Goal: Task Accomplishment & Management: Use online tool/utility

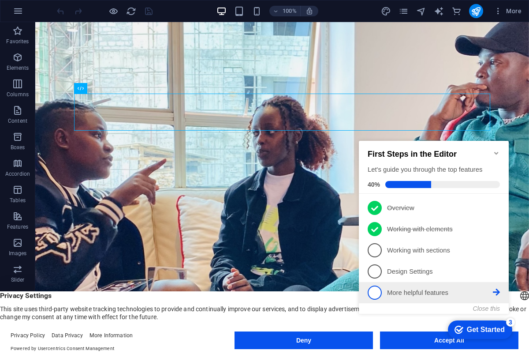
click at [379, 293] on span "5" at bounding box center [375, 292] width 14 height 14
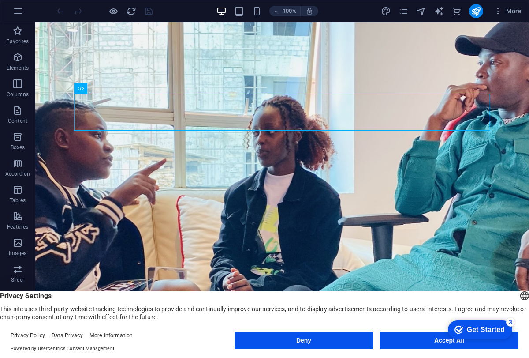
click at [443, 342] on div "checkmark Get Started 3 First Steps in the Editor Let's guide you through the t…" at bounding box center [478, 329] width 75 height 26
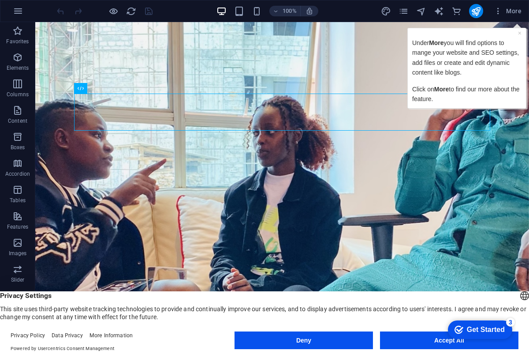
click at [497, 326] on div "Get Started" at bounding box center [486, 329] width 38 height 8
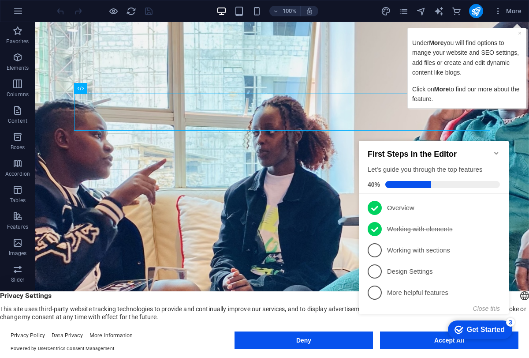
click at [497, 326] on div "Get Started" at bounding box center [486, 329] width 38 height 8
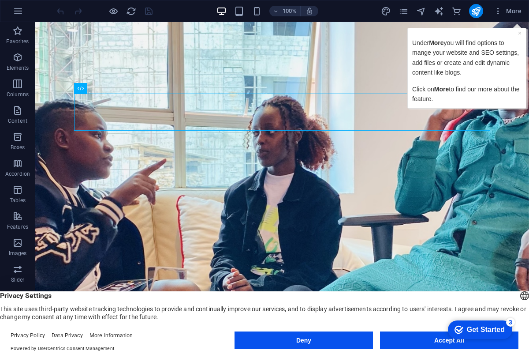
click at [516, 31] on div "× Under More you will find options to mange your website and SEO settings, add …" at bounding box center [467, 67] width 114 height 75
click at [517, 32] on div "× Under More you will find options to mange your website and SEO settings, add …" at bounding box center [467, 67] width 114 height 75
click at [518, 33] on link "×" at bounding box center [520, 33] width 4 height 7
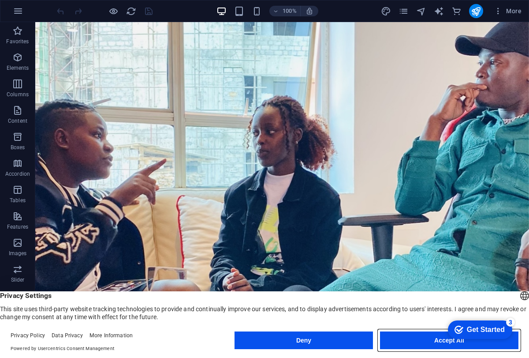
click at [429, 339] on button "Accept All" at bounding box center [449, 340] width 138 height 18
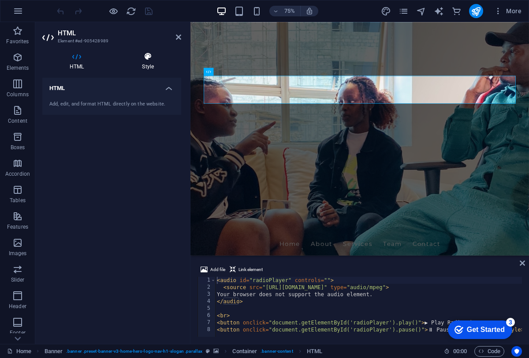
click at [148, 58] on icon at bounding box center [148, 56] width 67 height 9
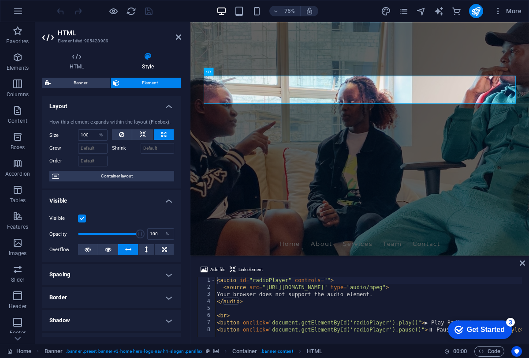
click at [127, 147] on label "Shrink" at bounding box center [126, 148] width 29 height 11
click at [141, 147] on input "Shrink" at bounding box center [158, 148] width 34 height 11
click at [126, 148] on label "Shrink" at bounding box center [126, 148] width 29 height 11
click at [141, 148] on input "Shrink" at bounding box center [158, 148] width 34 height 11
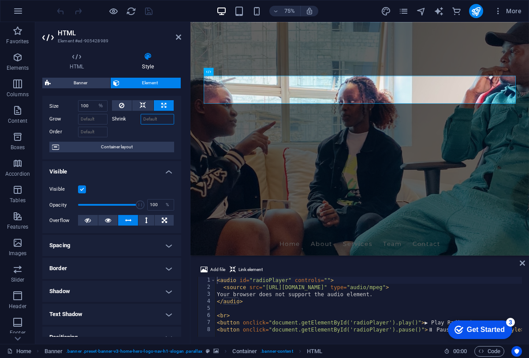
scroll to position [30, 0]
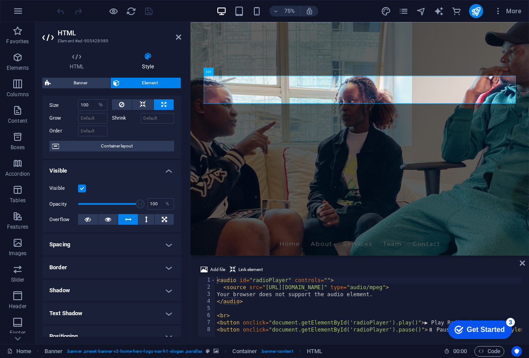
click at [164, 172] on h4 "Visible" at bounding box center [111, 168] width 139 height 16
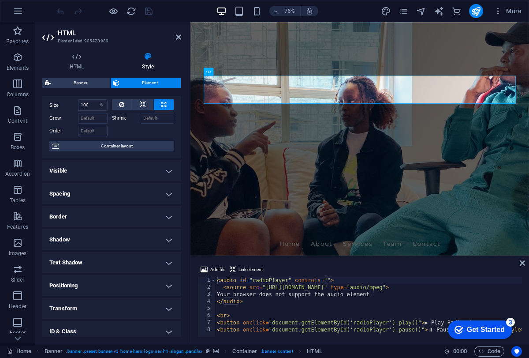
click at [164, 172] on h4 "Visible" at bounding box center [111, 170] width 139 height 21
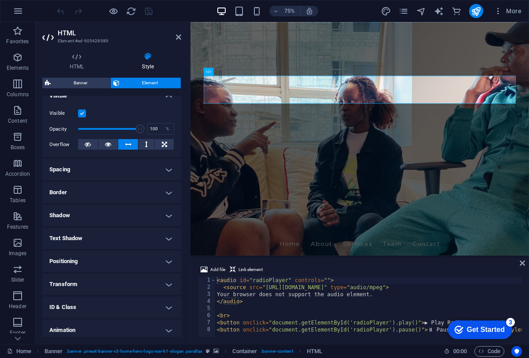
scroll to position [106, 0]
click at [135, 210] on h4 "Shadow" at bounding box center [111, 214] width 139 height 21
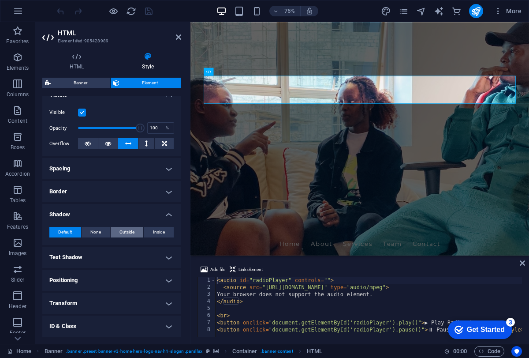
click at [120, 232] on span "Outside" at bounding box center [127, 232] width 15 height 11
type input "2"
type input "4"
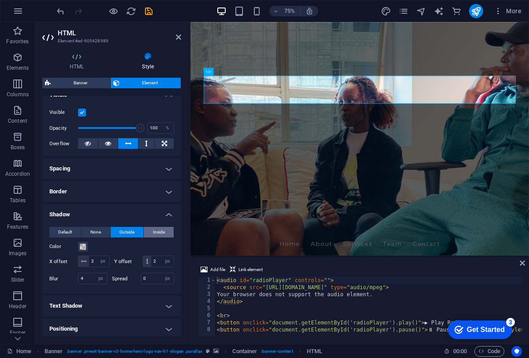
click at [150, 233] on button "Inside" at bounding box center [159, 232] width 30 height 11
click at [170, 214] on h4 "Shadow" at bounding box center [111, 212] width 139 height 16
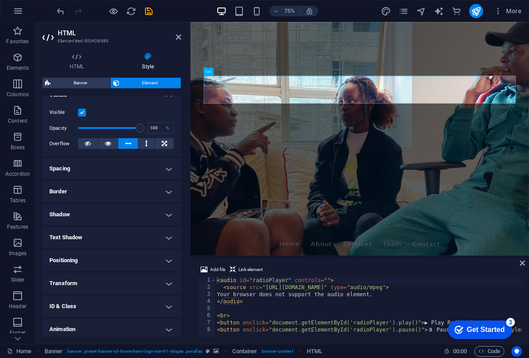
click at [167, 191] on h4 "Border" at bounding box center [111, 191] width 139 height 21
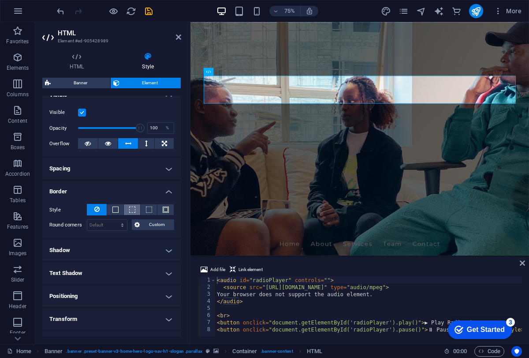
click at [131, 207] on span at bounding box center [132, 209] width 6 height 6
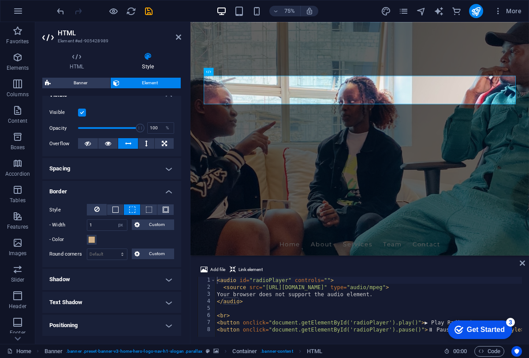
click at [131, 207] on span at bounding box center [132, 209] width 6 height 6
click at [144, 210] on button at bounding box center [149, 209] width 16 height 11
click at [159, 209] on button at bounding box center [165, 209] width 16 height 11
click at [172, 187] on h4 "Border" at bounding box center [111, 189] width 139 height 16
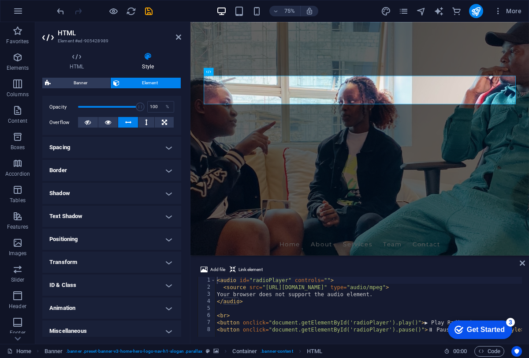
scroll to position [132, 0]
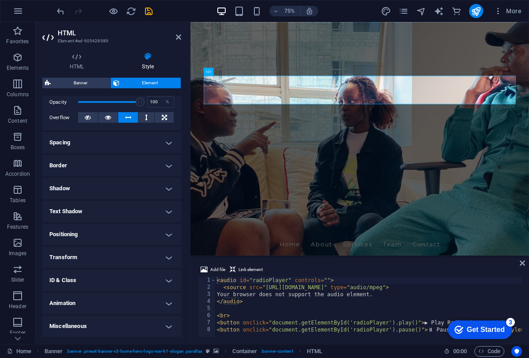
click at [164, 235] on h4 "Positioning" at bounding box center [111, 234] width 139 height 21
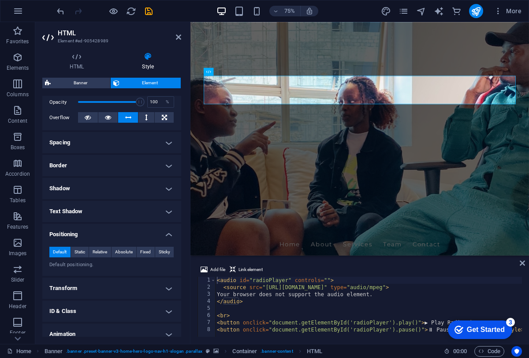
click at [164, 235] on h4 "Positioning" at bounding box center [111, 232] width 139 height 16
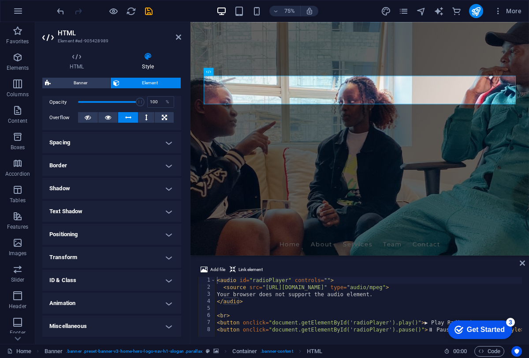
click at [145, 319] on h4 "Miscellaneous" at bounding box center [111, 325] width 139 height 21
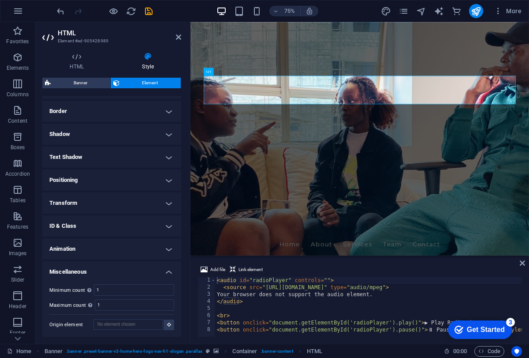
scroll to position [187, 0]
click at [129, 269] on h4 "Miscellaneous" at bounding box center [111, 269] width 139 height 16
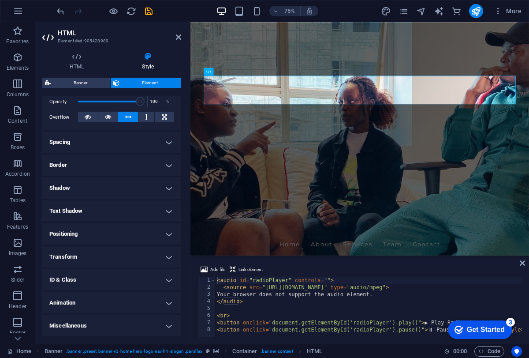
scroll to position [132, 0]
click at [125, 276] on h4 "ID & Class" at bounding box center [111, 279] width 139 height 21
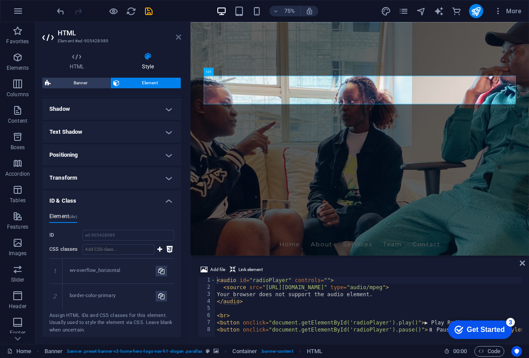
click at [178, 34] on icon at bounding box center [178, 37] width 5 height 7
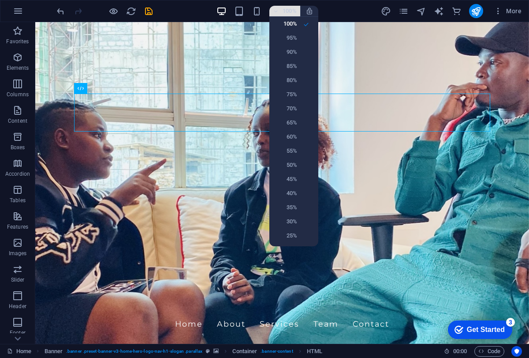
click at [273, 12] on div at bounding box center [264, 179] width 529 height 358
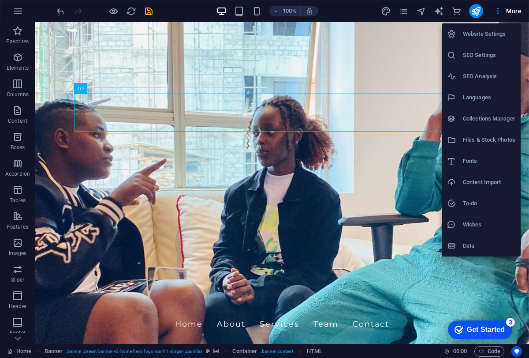
click at [473, 49] on li "SEO Settings" at bounding box center [481, 55] width 79 height 21
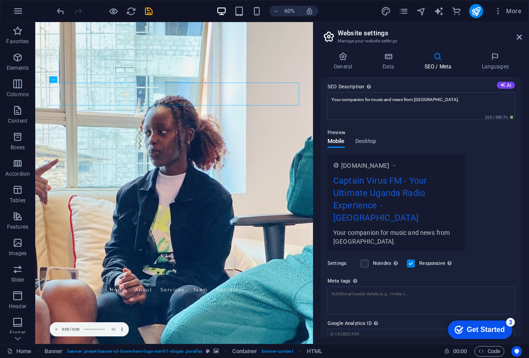
scroll to position [78, 0]
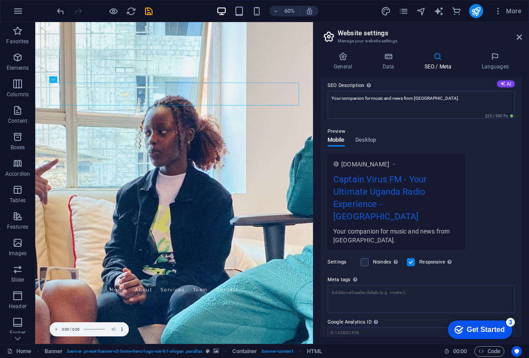
click at [411, 156] on div "www.example.com Captain Virus FM - Your Ultimate Uganda Radio Experience - Berl…" at bounding box center [397, 201] width 138 height 96
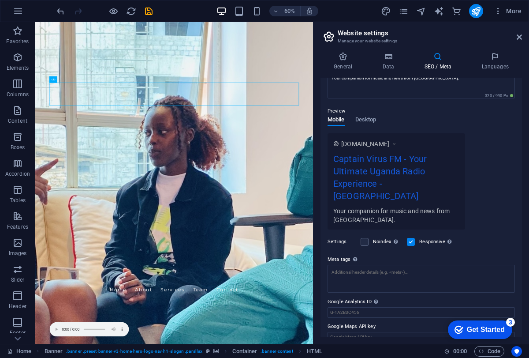
scroll to position [94, 0]
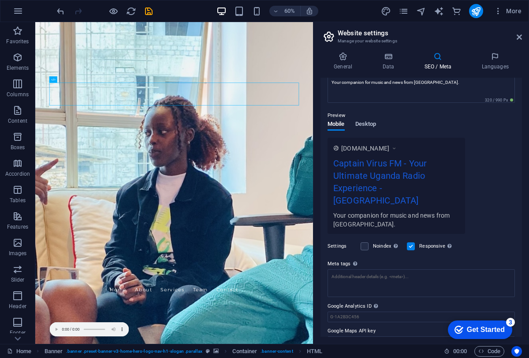
click at [374, 120] on span "Desktop" at bounding box center [365, 125] width 21 height 12
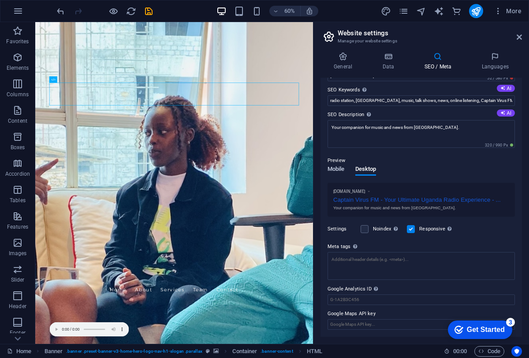
click at [336, 168] on span "Mobile" at bounding box center [336, 170] width 17 height 12
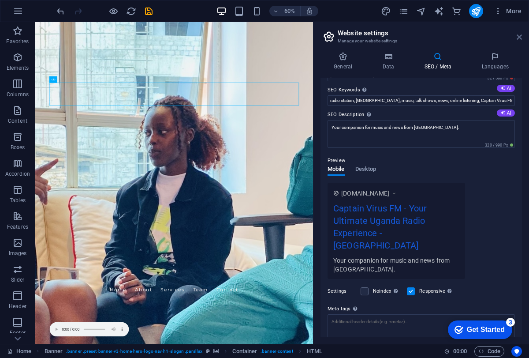
click at [520, 39] on icon at bounding box center [519, 37] width 5 height 7
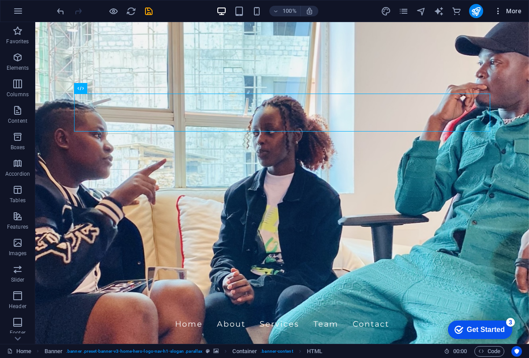
click at [515, 13] on span "More" at bounding box center [508, 11] width 28 height 9
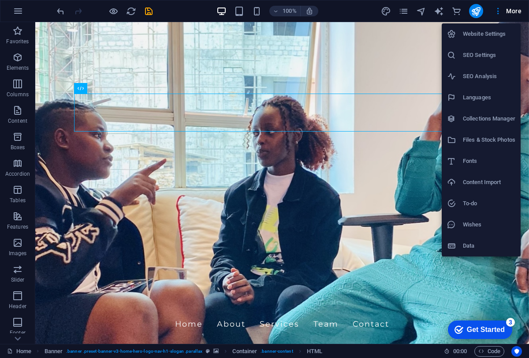
click at [501, 115] on h6 "Collections Manager" at bounding box center [489, 118] width 52 height 11
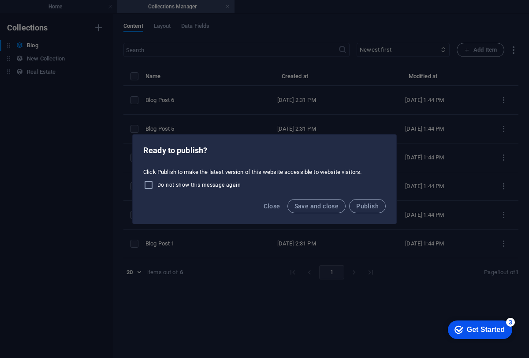
click at [254, 78] on div "Ready to publish? Click Publish to make the latest version of this website acce…" at bounding box center [264, 179] width 529 height 358
click at [279, 203] on span "Close" at bounding box center [272, 205] width 17 height 7
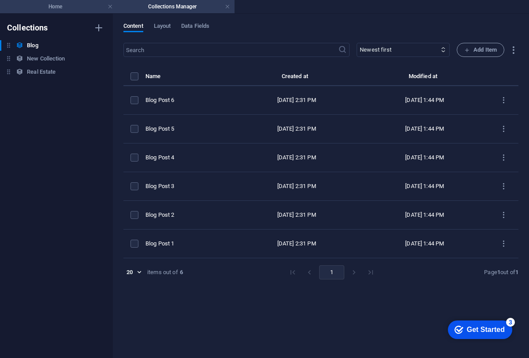
click at [90, 6] on h4 "Home" at bounding box center [58, 7] width 117 height 10
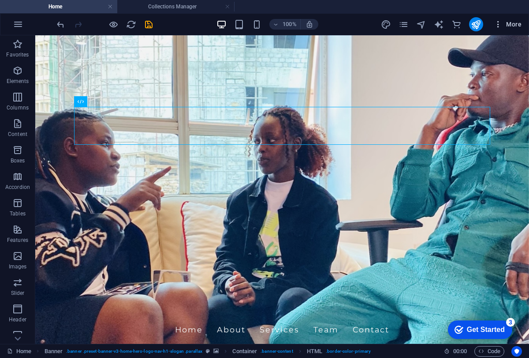
click at [518, 20] on span "More" at bounding box center [508, 24] width 28 height 9
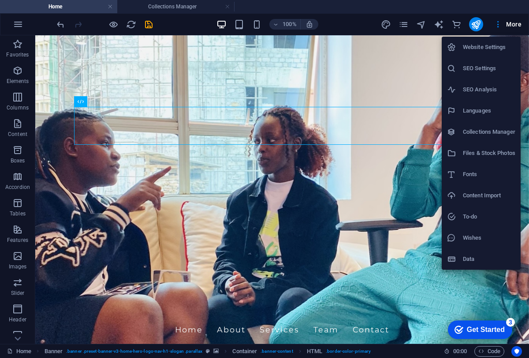
click at [484, 52] on h6 "Website Settings" at bounding box center [489, 47] width 52 height 11
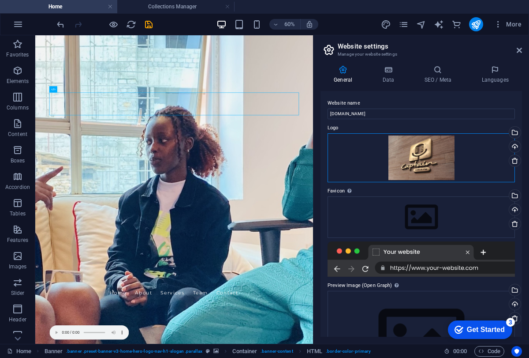
click at [441, 163] on div "Drag files here, click to choose files or select files from Files or our free s…" at bounding box center [421, 157] width 187 height 49
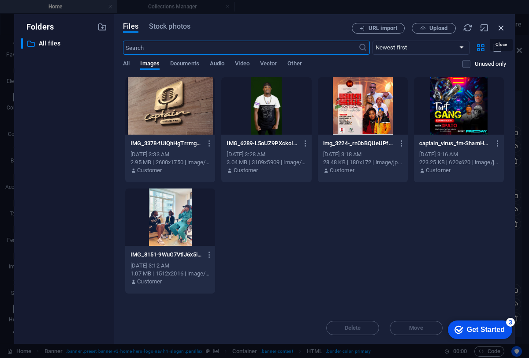
click at [499, 28] on icon "button" at bounding box center [502, 28] width 10 height 10
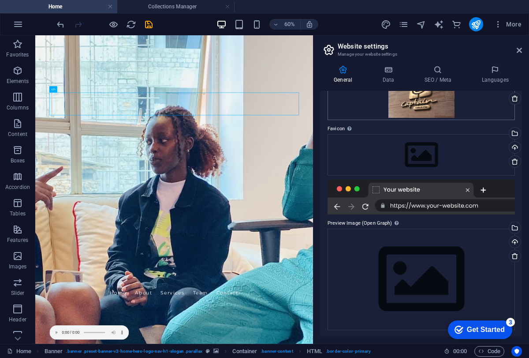
scroll to position [0, 0]
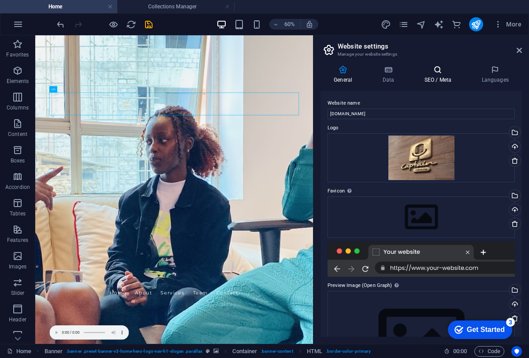
click at [453, 74] on icon at bounding box center [438, 69] width 54 height 9
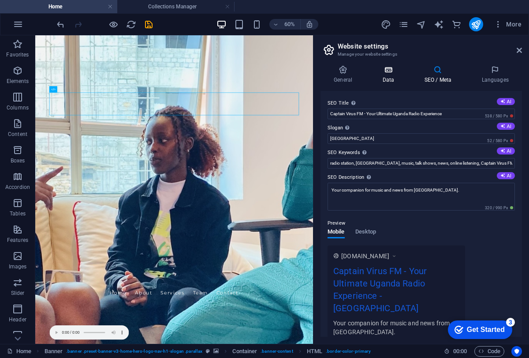
click at [389, 75] on h4 "Data" at bounding box center [390, 74] width 42 height 19
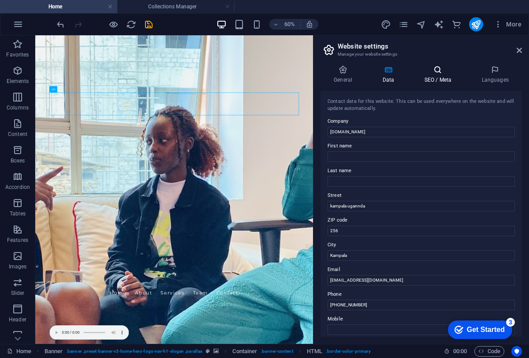
click at [432, 71] on icon at bounding box center [438, 69] width 54 height 9
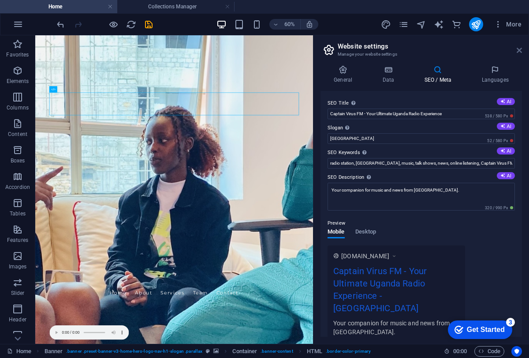
click at [520, 51] on icon at bounding box center [519, 50] width 5 height 7
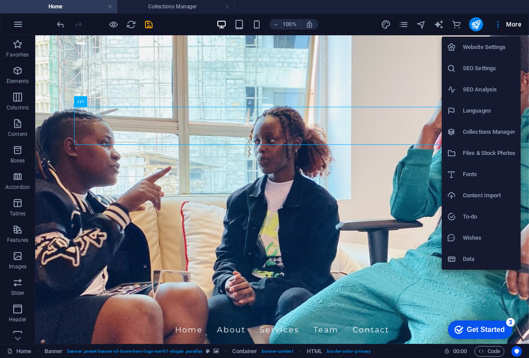
click at [470, 144] on li "Files & Stock Photos" at bounding box center [481, 152] width 79 height 21
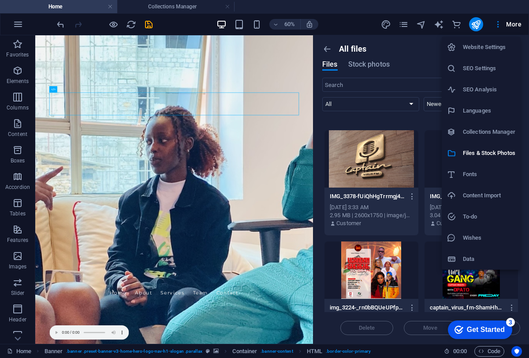
click at [497, 17] on div at bounding box center [264, 179] width 529 height 358
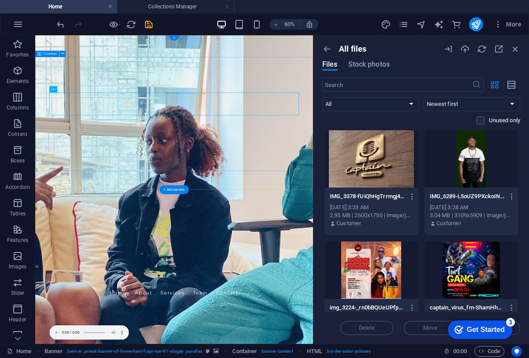
click at [515, 45] on icon "button" at bounding box center [516, 49] width 10 height 10
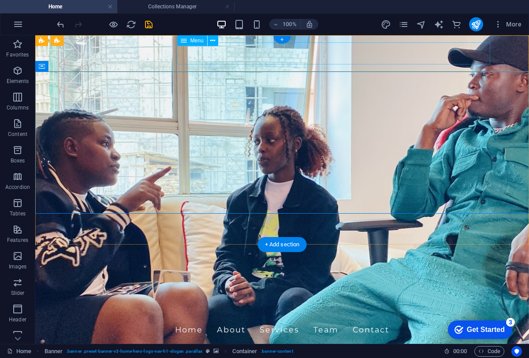
click at [345, 318] on nav "Home About Services Team Contact" at bounding box center [282, 329] width 416 height 22
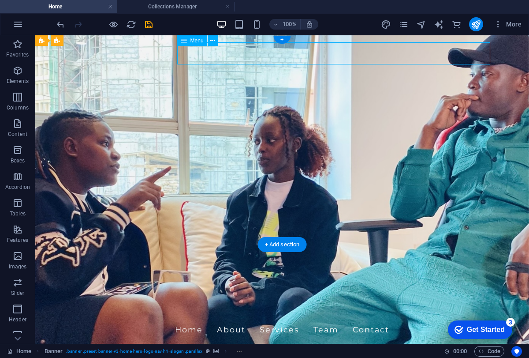
click at [366, 318] on nav "Home About Services Team Contact" at bounding box center [282, 329] width 416 height 22
click at [445, 318] on nav "Home About Services Team Contact" at bounding box center [282, 329] width 416 height 22
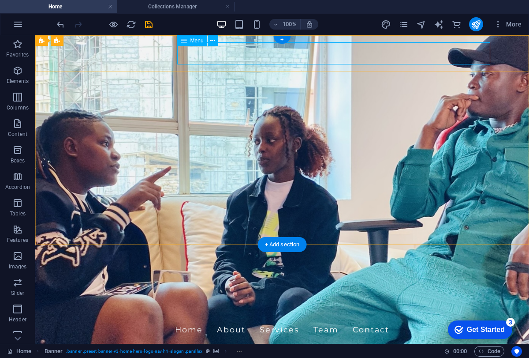
click at [418, 318] on nav "Home About Services Team Contact" at bounding box center [282, 329] width 416 height 22
click at [464, 318] on nav "Home About Services Team Contact" at bounding box center [282, 329] width 416 height 22
select select
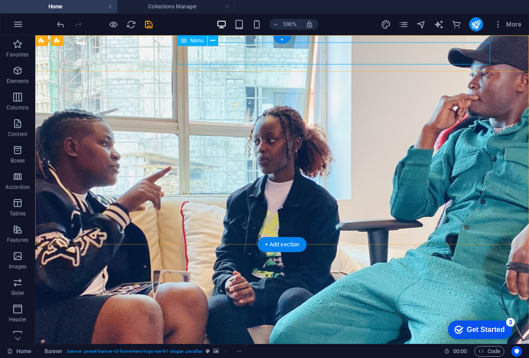
select select
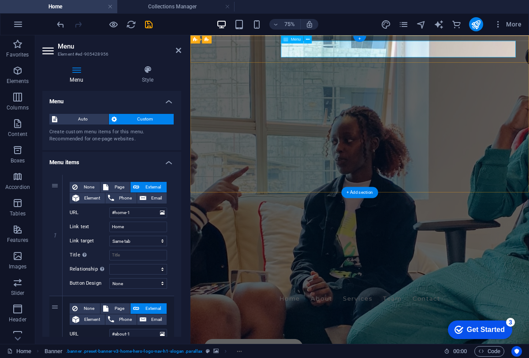
click at [176, 52] on icon at bounding box center [178, 50] width 5 height 7
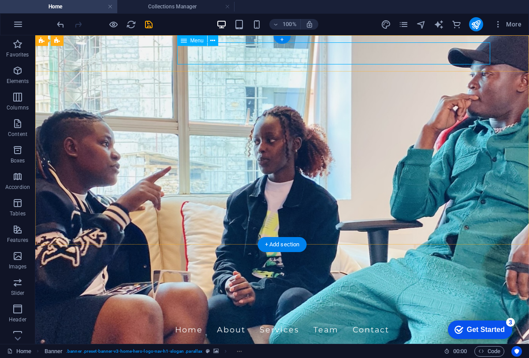
click at [369, 318] on nav "Home About Services Team Contact" at bounding box center [282, 329] width 416 height 22
click at [435, 318] on nav "Home About Services Team Contact" at bounding box center [282, 329] width 416 height 22
select select
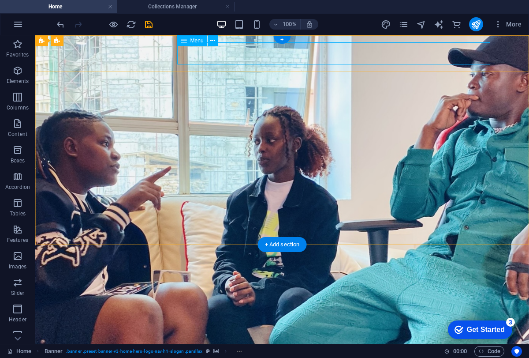
select select
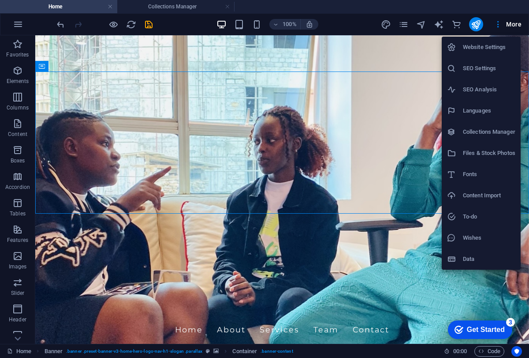
click at [360, 22] on div at bounding box center [264, 179] width 529 height 358
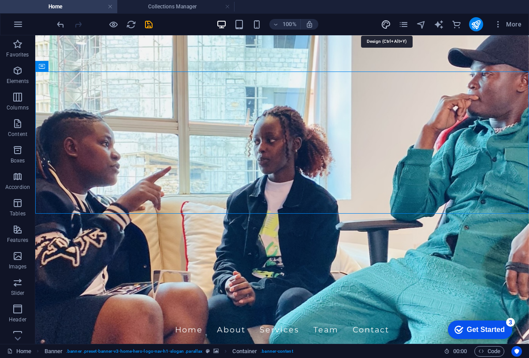
select select "px"
select select "200"
select select "px"
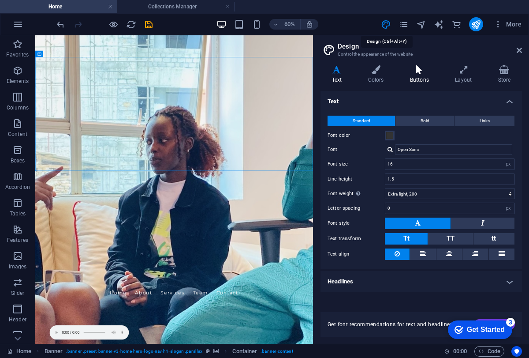
click at [426, 77] on h4 "Buttons" at bounding box center [421, 74] width 45 height 19
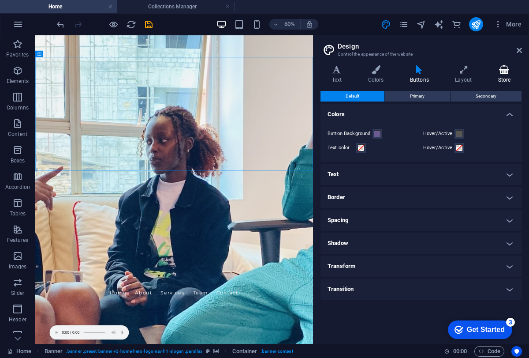
click at [498, 73] on icon at bounding box center [504, 69] width 35 height 9
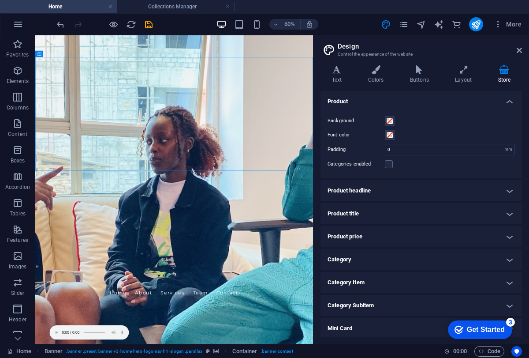
click at [498, 73] on icon at bounding box center [504, 69] width 35 height 9
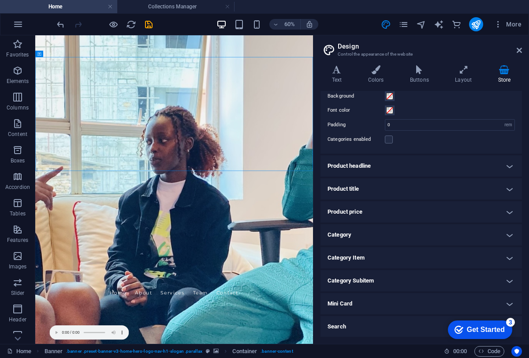
click at [352, 327] on h4 "Search" at bounding box center [422, 326] width 202 height 21
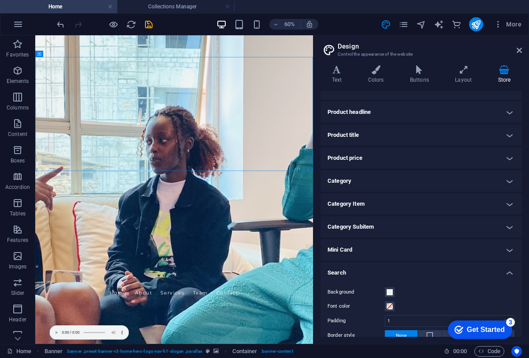
scroll to position [106, 0]
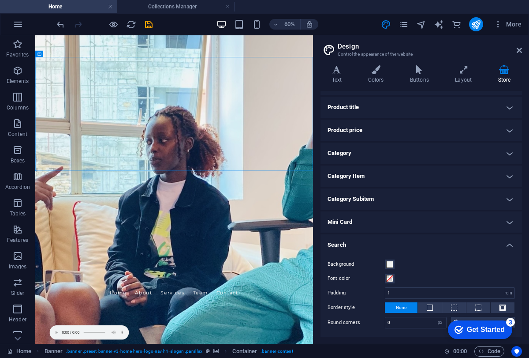
click at [523, 49] on aside "Design Control the appearance of the website Variants Text Colors Buttons Layou…" at bounding box center [421, 189] width 216 height 308
click at [520, 49] on icon at bounding box center [519, 50] width 5 height 7
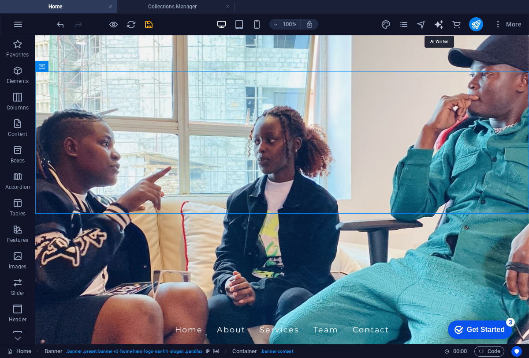
select select "English"
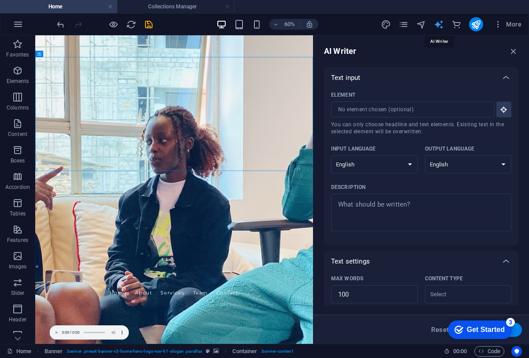
scroll to position [0, 0]
click at [382, 92] on div "Element" at bounding box center [419, 94] width 177 height 13
click at [382, 101] on input "Element ​ You can only choose headline and text elements. Existing text in the …" at bounding box center [409, 109] width 157 height 16
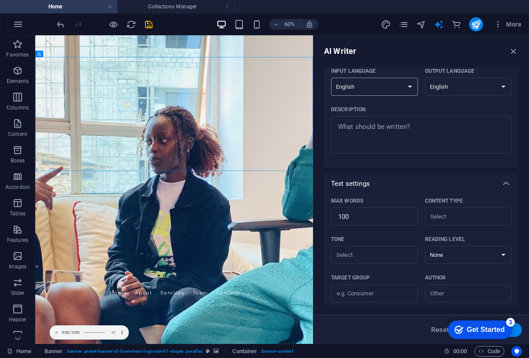
scroll to position [83, 0]
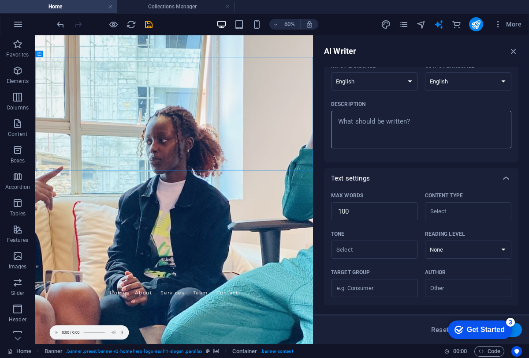
type textarea "x"
click at [387, 141] on textarea "Description x ​" at bounding box center [422, 129] width 172 height 29
type textarea "b"
type textarea "x"
type textarea "be"
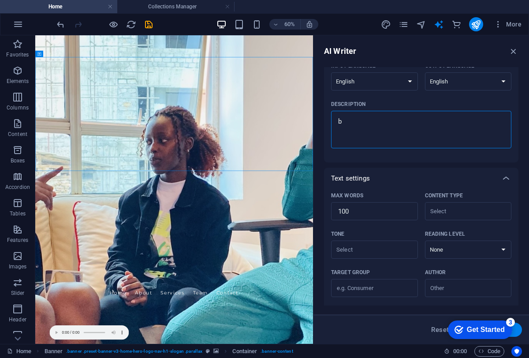
type textarea "x"
type textarea "bes"
type textarea "x"
type textarea "best"
type textarea "x"
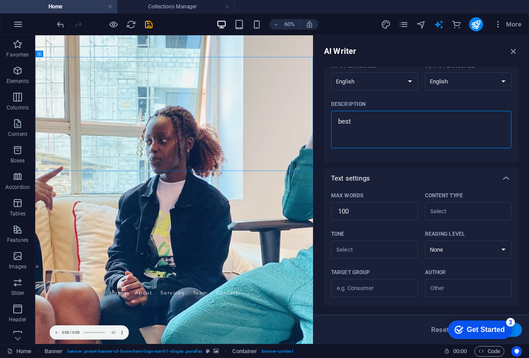
type textarea "best"
type textarea "x"
type textarea "best r"
type textarea "x"
type textarea "best ra"
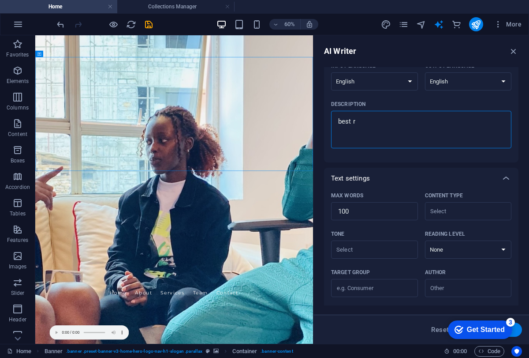
type textarea "x"
type textarea "best rad"
type textarea "x"
type textarea "best radi"
type textarea "x"
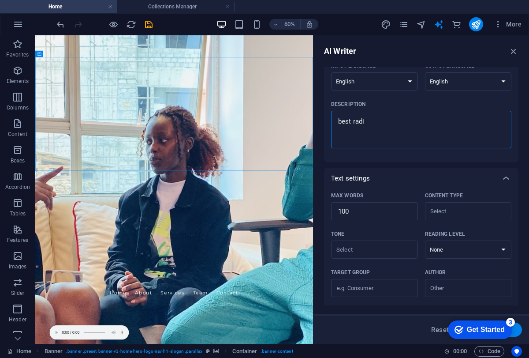
type textarea "best radio"
type textarea "x"
type textarea "best radio"
type textarea "x"
type textarea "best radio s"
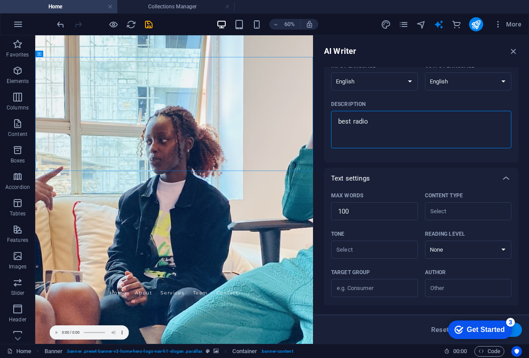
type textarea "x"
type textarea "best radio st"
type textarea "x"
type textarea "best radio sta"
type textarea "x"
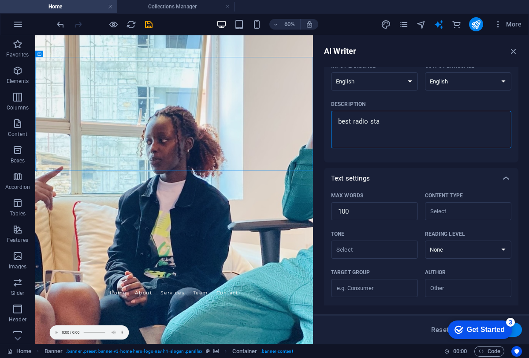
type textarea "best radio stat"
type textarea "x"
type textarea "best radio stati"
type textarea "x"
type textarea "best radio statio"
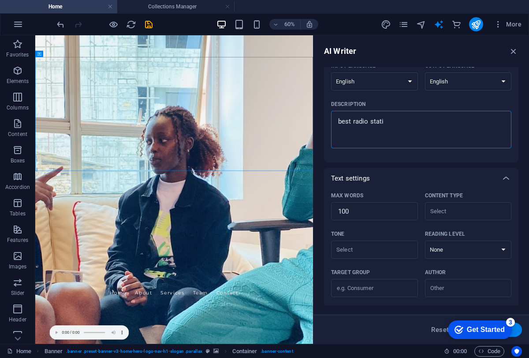
type textarea "x"
type textarea "best radio station"
type textarea "x"
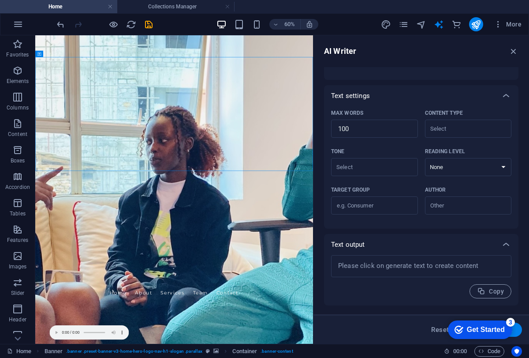
type textarea "best radio station"
type textarea "x"
click at [432, 98] on div "Text settings" at bounding box center [413, 95] width 164 height 9
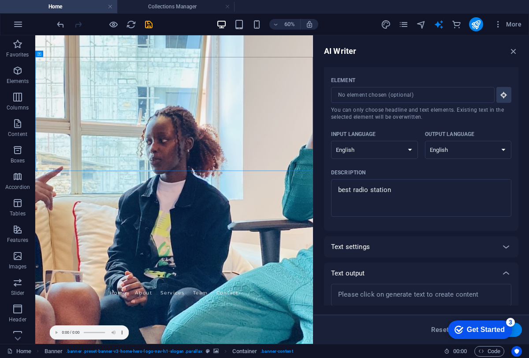
scroll to position [0, 0]
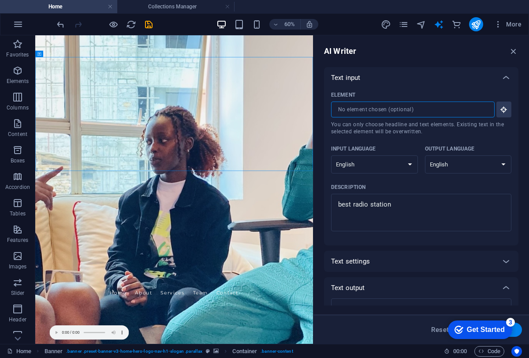
click at [453, 107] on input "Element ​ You can only choose headline and text elements. Existing text in the …" at bounding box center [409, 109] width 157 height 16
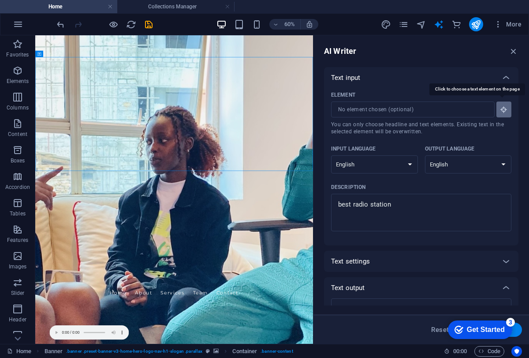
click at [500, 115] on button "Element ​ You can only choose headline and text elements. Existing text in the …" at bounding box center [504, 109] width 15 height 16
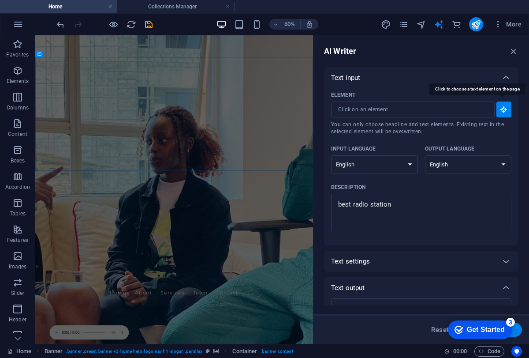
click at [500, 115] on button "Element ​ You can only choose headline and text elements. Existing text in the …" at bounding box center [504, 109] width 15 height 16
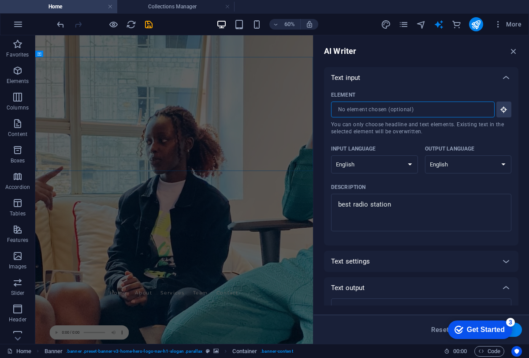
click at [449, 115] on input "Element ​ You can only choose headline and text elements. Existing text in the …" at bounding box center [409, 109] width 157 height 16
click at [426, 112] on input "Element ​ You can only choose headline and text elements. Existing text in the …" at bounding box center [409, 109] width 157 height 16
click at [425, 98] on div "Element" at bounding box center [419, 94] width 177 height 13
click at [425, 101] on input "Element ​ You can only choose headline and text elements. Existing text in the …" at bounding box center [409, 109] width 157 height 16
click at [506, 77] on icon at bounding box center [506, 77] width 11 height 11
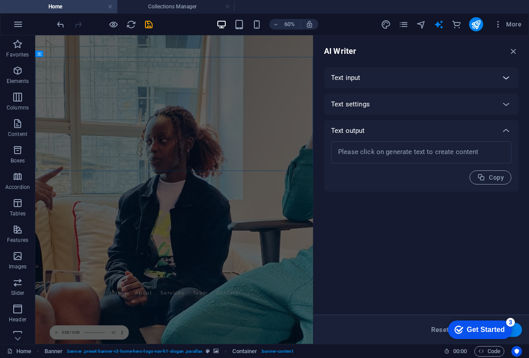
click at [506, 77] on icon at bounding box center [506, 77] width 11 height 11
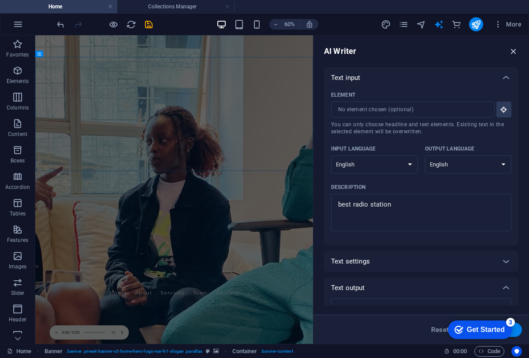
click at [511, 49] on icon "button" at bounding box center [514, 51] width 10 height 10
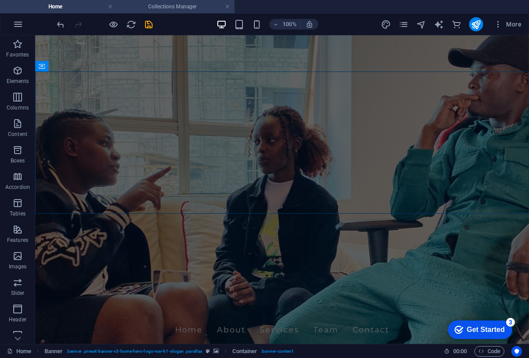
click at [183, 4] on h4 "Collections Manager" at bounding box center [175, 7] width 117 height 10
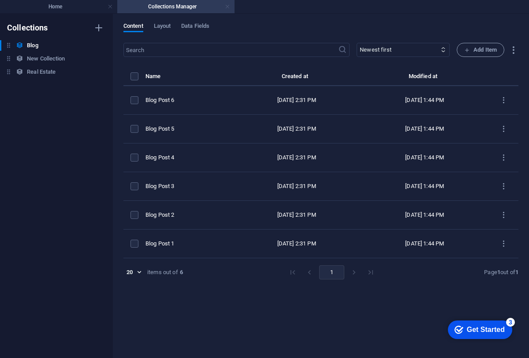
click at [225, 6] on link at bounding box center [227, 7] width 5 height 8
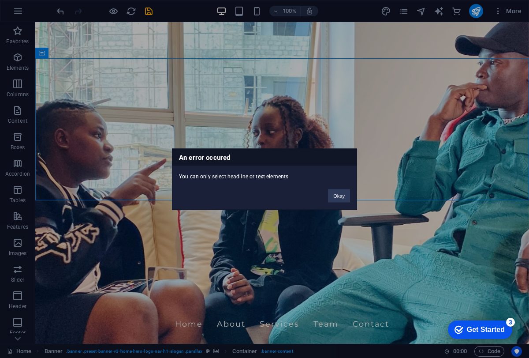
click at [148, 100] on div "An error occured You can only select headline or text elements Okay" at bounding box center [264, 179] width 529 height 358
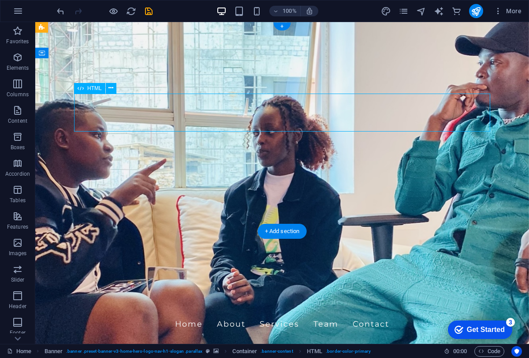
select select "%"
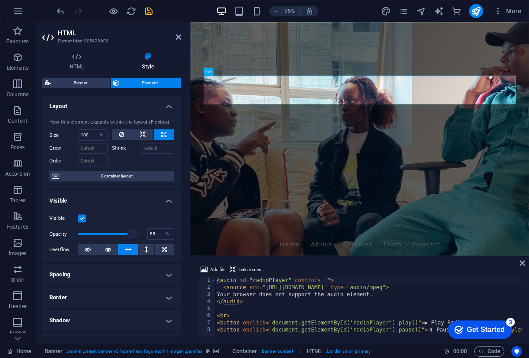
type input "84"
drag, startPoint x: 138, startPoint y: 232, endPoint x: 129, endPoint y: 232, distance: 8.9
click at [129, 232] on span at bounding box center [130, 233] width 9 height 9
click at [83, 63] on h4 "HTML" at bounding box center [78, 61] width 72 height 19
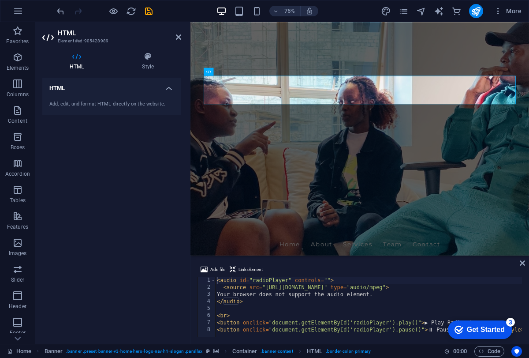
click at [165, 95] on div "Add, edit, and format HTML directly on the website." at bounding box center [111, 104] width 139 height 22
click at [170, 88] on h4 "HTML" at bounding box center [111, 86] width 139 height 16
click at [170, 88] on h4 "HTML" at bounding box center [111, 88] width 139 height 21
click at [142, 104] on div "Add, edit, and format HTML directly on the website." at bounding box center [111, 104] width 125 height 7
click at [95, 98] on div "Add, edit, and format HTML directly on the website." at bounding box center [111, 104] width 139 height 22
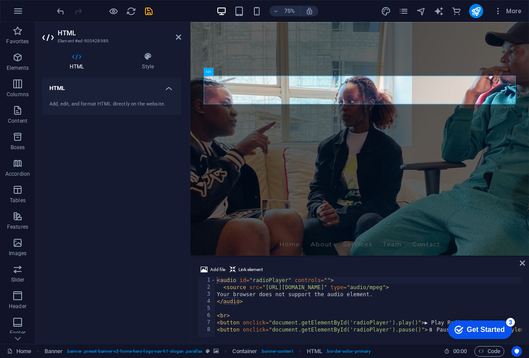
click at [95, 98] on div "Add, edit, and format HTML directly on the website." at bounding box center [111, 104] width 139 height 22
click at [93, 104] on div "Add, edit, and format HTML directly on the website." at bounding box center [111, 104] width 125 height 7
click at [150, 57] on icon at bounding box center [148, 56] width 67 height 9
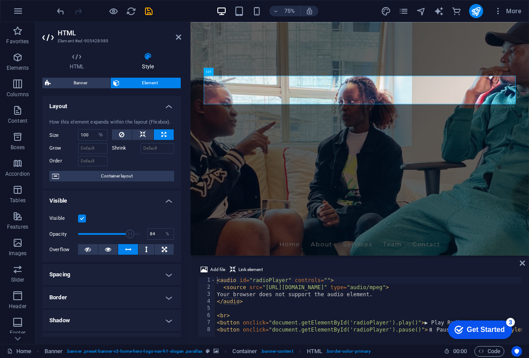
click at [60, 70] on div "HTML Style HTML Add, edit, and format HTML directly on the website. Banner Elem…" at bounding box center [111, 194] width 139 height 284
click at [71, 70] on h4 "HTML" at bounding box center [78, 61] width 72 height 19
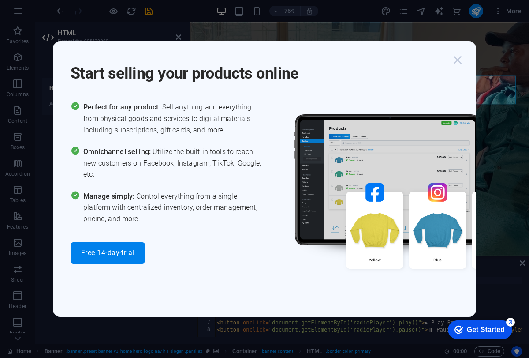
click at [456, 60] on icon "button" at bounding box center [458, 60] width 16 height 16
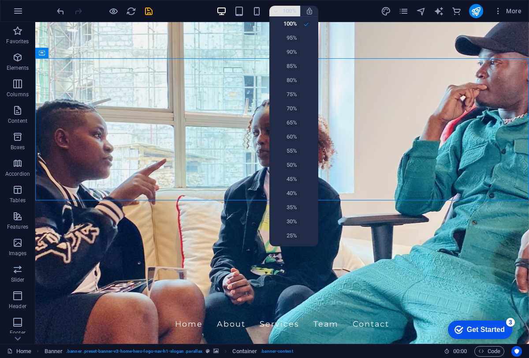
click at [283, 12] on div at bounding box center [264, 179] width 529 height 358
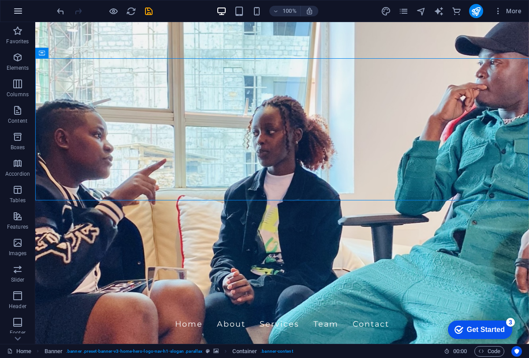
click at [0, 0] on icon "button" at bounding box center [0, 0] width 0 height 0
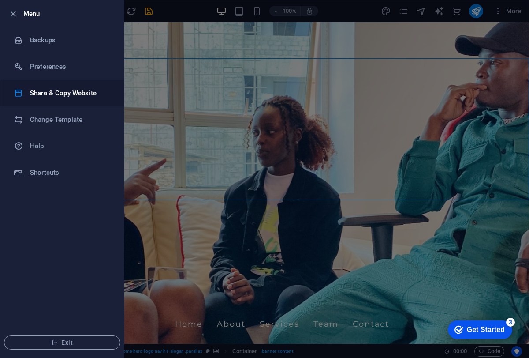
click at [56, 100] on li "Share & Copy Website" at bounding box center [61, 93] width 123 height 26
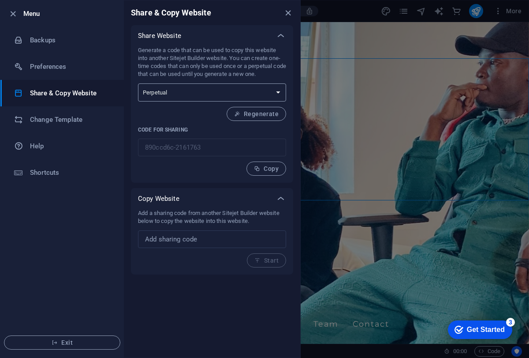
click at [229, 97] on select "One-time Perpetual" at bounding box center [212, 92] width 148 height 18
click at [58, 118] on h6 "Change Template" at bounding box center [71, 119] width 82 height 11
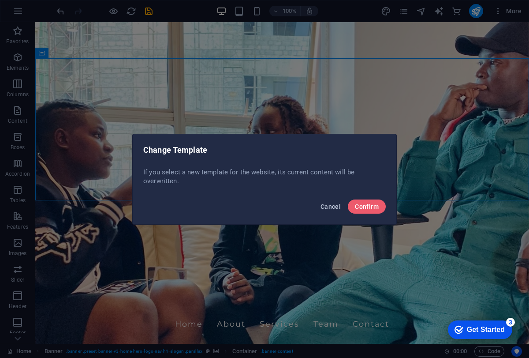
click at [336, 207] on span "Cancel" at bounding box center [331, 206] width 20 height 7
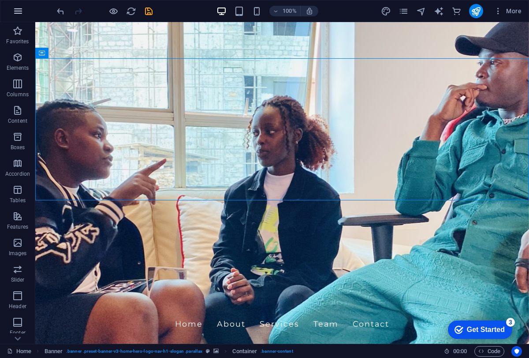
click at [18, 18] on button "button" at bounding box center [17, 10] width 21 height 21
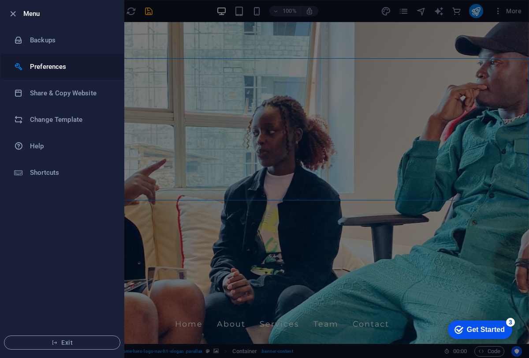
click at [67, 62] on h6 "Preferences" at bounding box center [71, 66] width 82 height 11
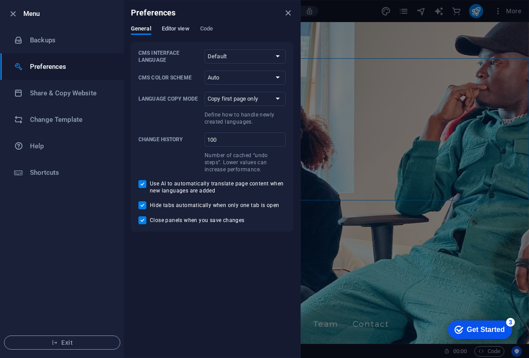
click at [162, 33] on span "Editor view" at bounding box center [176, 29] width 28 height 12
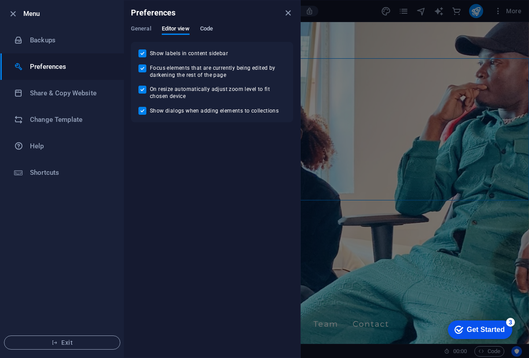
click at [206, 27] on span "Code" at bounding box center [206, 29] width 13 height 12
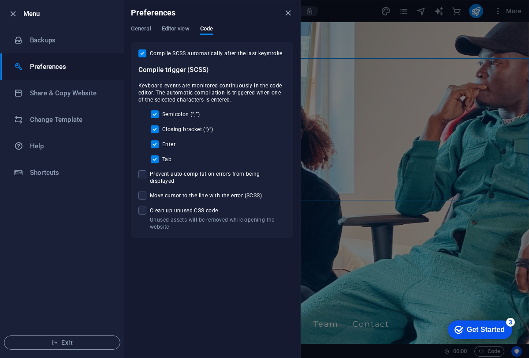
click at [160, 29] on div "General Editor view Code" at bounding box center [212, 33] width 162 height 17
click at [164, 33] on span "Editor view" at bounding box center [176, 29] width 28 height 12
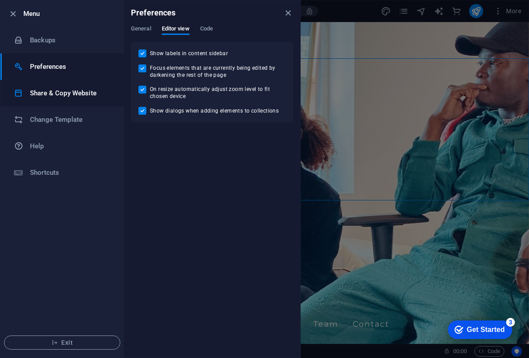
click at [74, 102] on li "Share & Copy Website" at bounding box center [61, 93] width 123 height 26
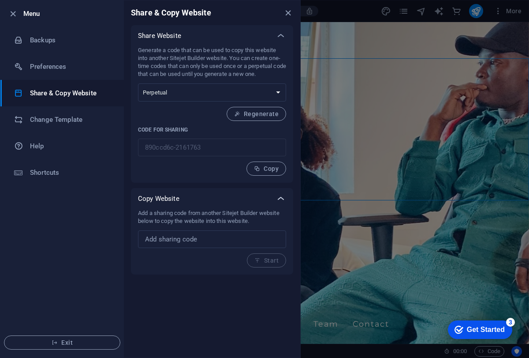
click at [280, 194] on icon at bounding box center [281, 198] width 11 height 11
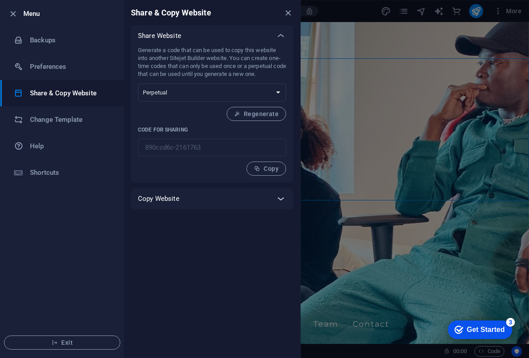
click at [280, 194] on icon at bounding box center [281, 198] width 11 height 11
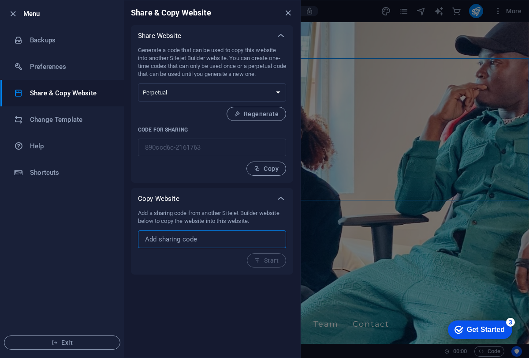
click at [181, 233] on input "text" at bounding box center [212, 239] width 148 height 18
click at [11, 18] on icon "button" at bounding box center [13, 14] width 10 height 10
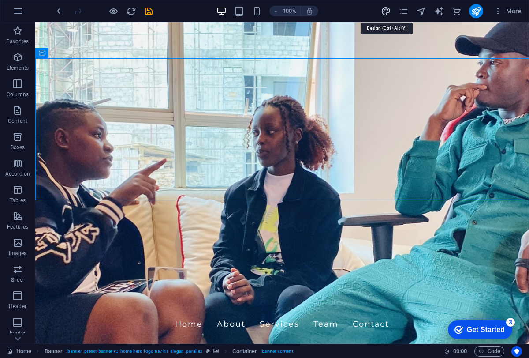
select select "rem"
select select "px"
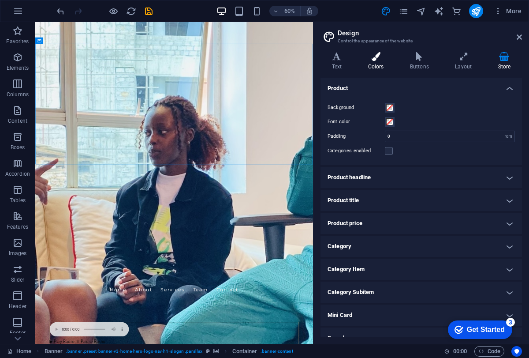
click at [358, 58] on icon at bounding box center [376, 56] width 38 height 9
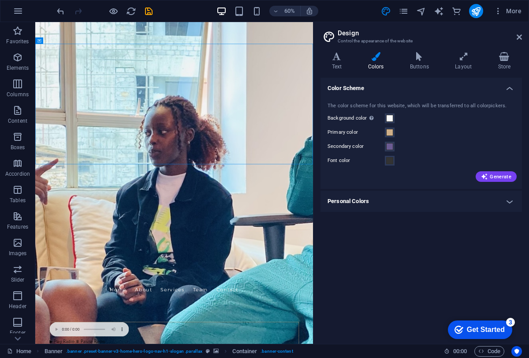
click at [364, 58] on icon at bounding box center [376, 56] width 38 height 9
click at [371, 58] on icon at bounding box center [376, 56] width 38 height 9
click at [393, 128] on button "Primary color" at bounding box center [390, 132] width 10 height 10
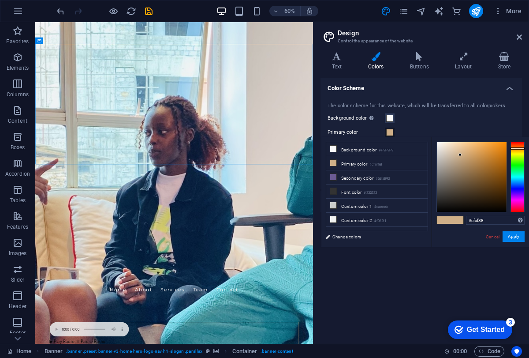
type input "#c8a77f"
click at [462, 157] on div at bounding box center [472, 177] width 70 height 70
click at [509, 233] on button "Apply" at bounding box center [514, 236] width 22 height 11
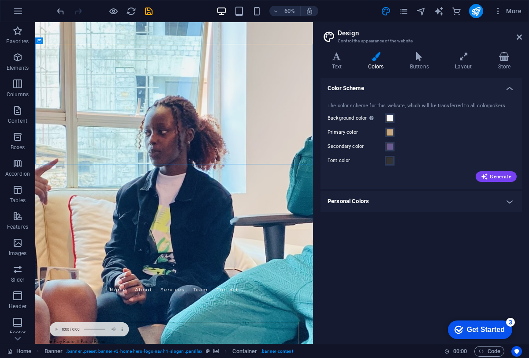
click at [508, 85] on h4 "Color Scheme" at bounding box center [422, 86] width 202 height 16
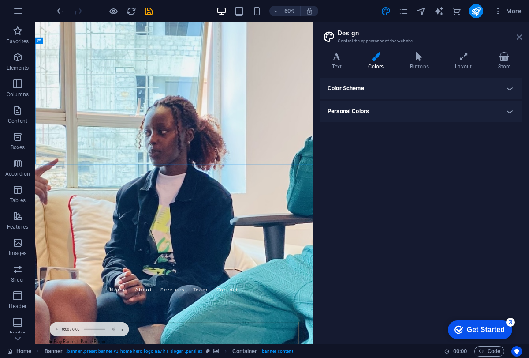
click at [519, 38] on icon at bounding box center [519, 37] width 5 height 7
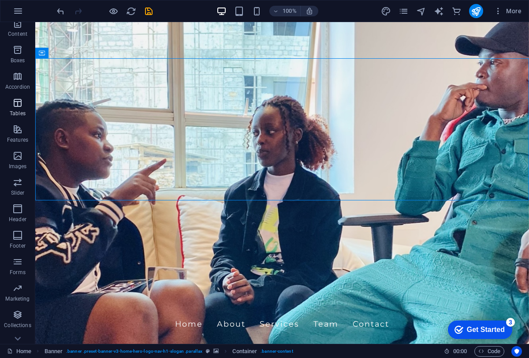
scroll to position [102, 0]
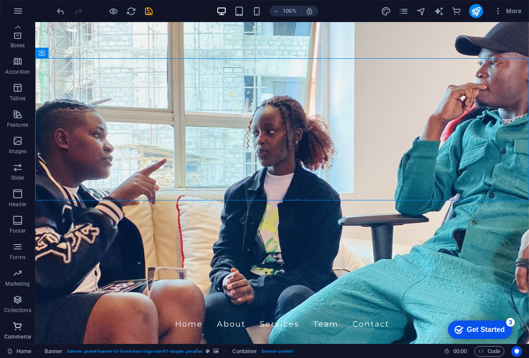
click at [26, 335] on p "Commerce" at bounding box center [17, 336] width 26 height 7
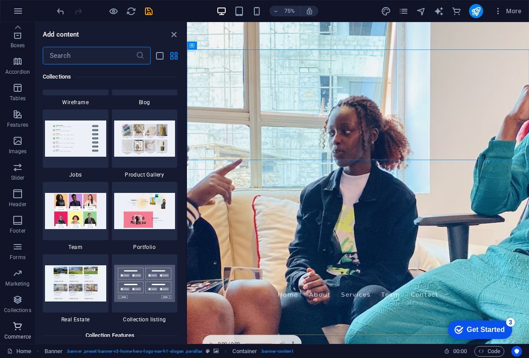
scroll to position [8499, 0]
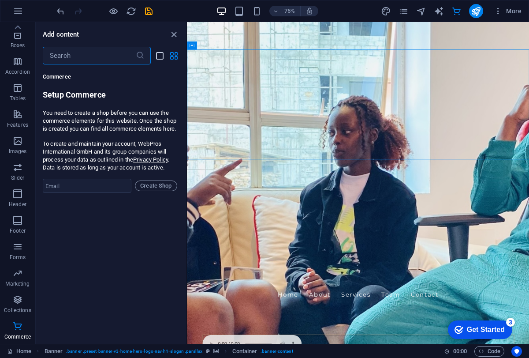
click at [160, 56] on icon "list-view" at bounding box center [160, 56] width 10 height 10
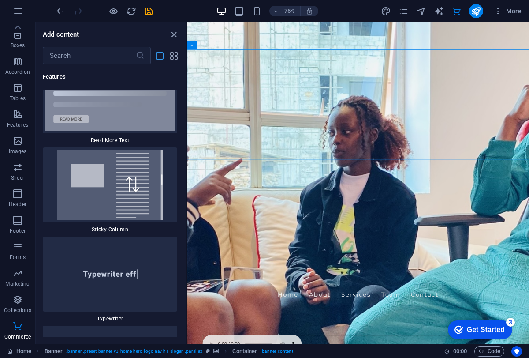
scroll to position [19071, 0]
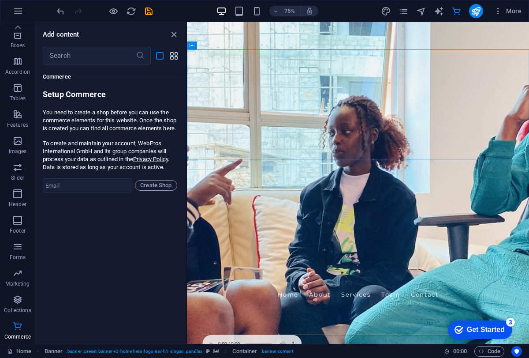
click at [171, 57] on icon "grid-view" at bounding box center [174, 56] width 10 height 10
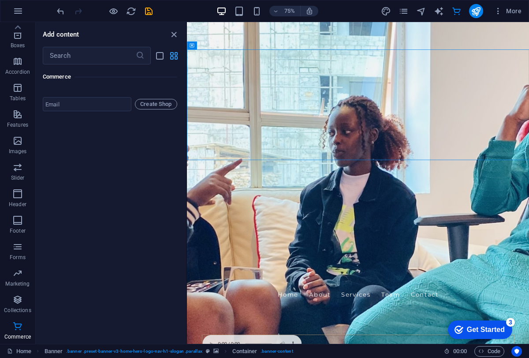
scroll to position [8499, 0]
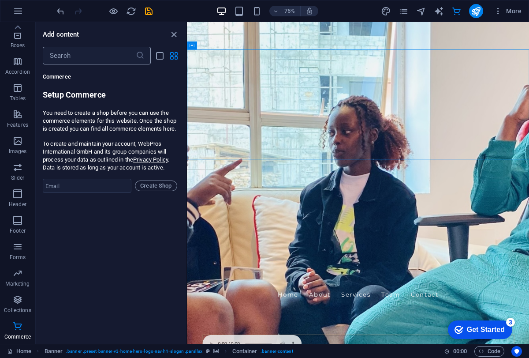
click at [136, 57] on icon at bounding box center [140, 55] width 9 height 9
click at [20, 306] on span "Collections" at bounding box center [17, 304] width 35 height 21
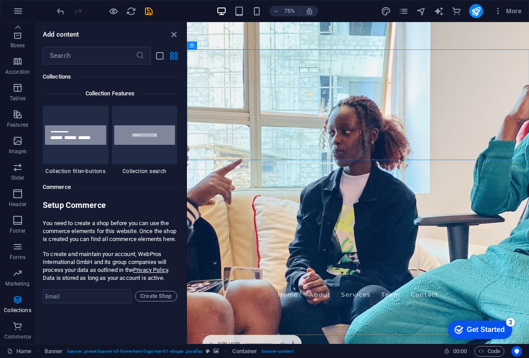
scroll to position [8374, 0]
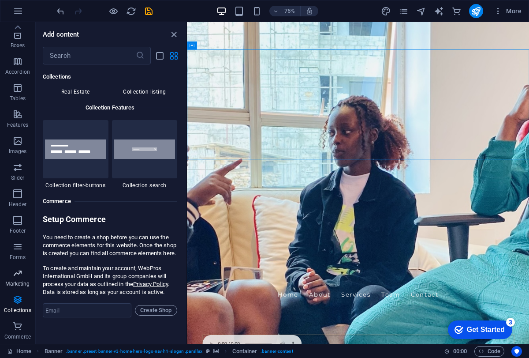
click at [21, 273] on icon "button" at bounding box center [17, 273] width 11 height 11
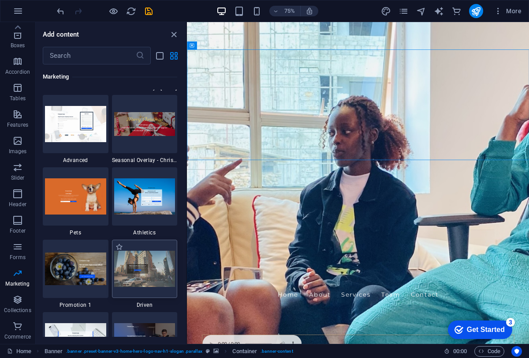
scroll to position [7356, 0]
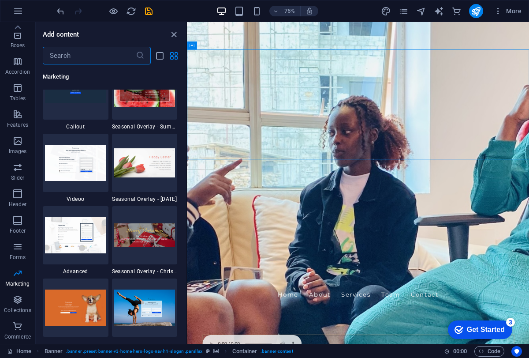
click at [98, 54] on input "text" at bounding box center [89, 56] width 93 height 18
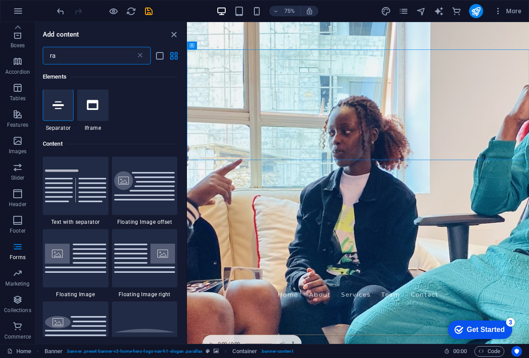
scroll to position [0, 0]
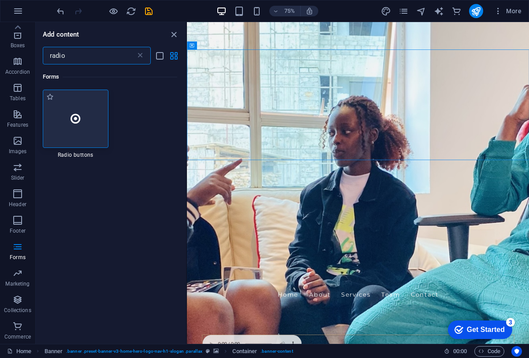
type input "radio"
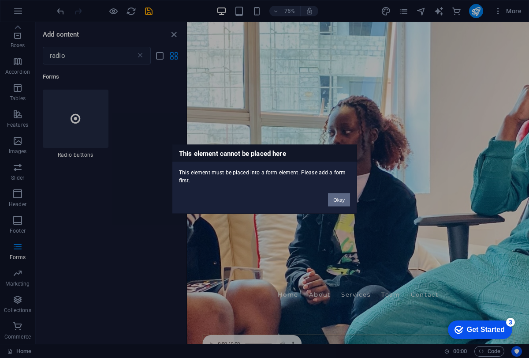
click at [341, 199] on button "Okay" at bounding box center [339, 199] width 22 height 13
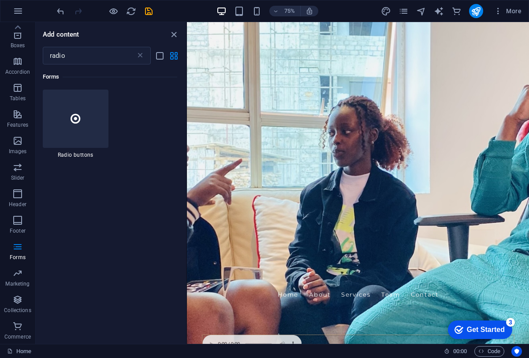
click at [133, 66] on div "Forms" at bounding box center [110, 76] width 135 height 25
click at [141, 54] on icon at bounding box center [140, 55] width 9 height 9
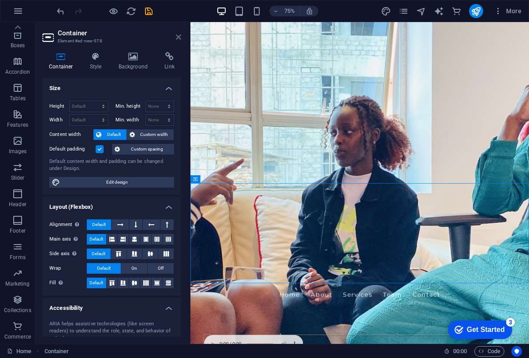
click at [178, 35] on icon at bounding box center [178, 37] width 5 height 7
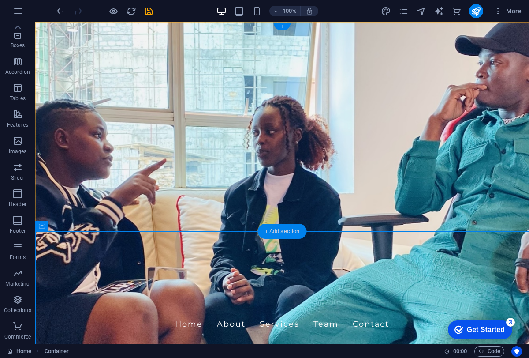
click at [283, 228] on div "+ Add section" at bounding box center [282, 231] width 49 height 15
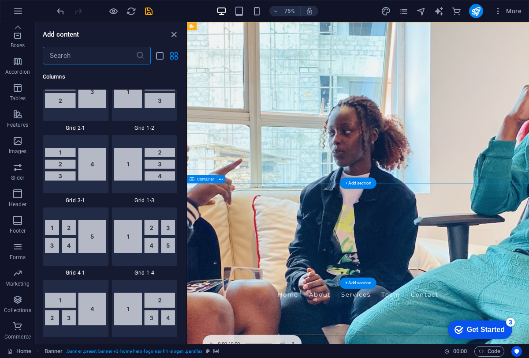
scroll to position [1543, 0]
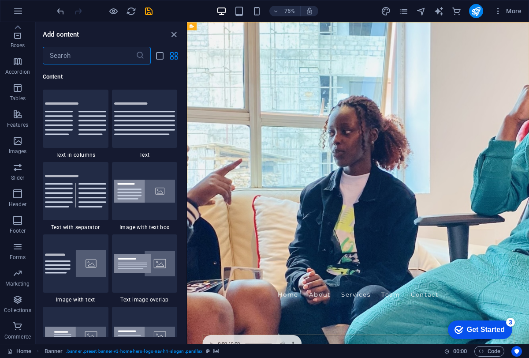
click at [85, 47] on input "text" at bounding box center [89, 56] width 93 height 18
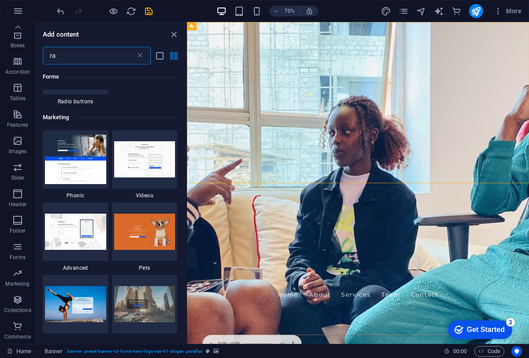
scroll to position [0, 0]
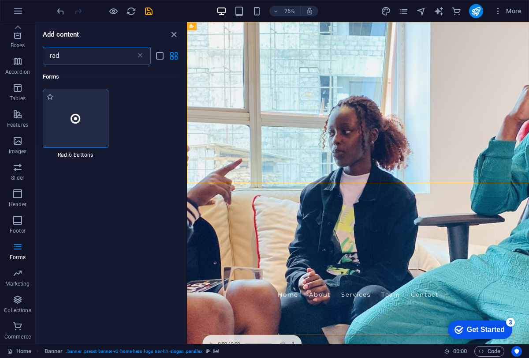
type input "rad"
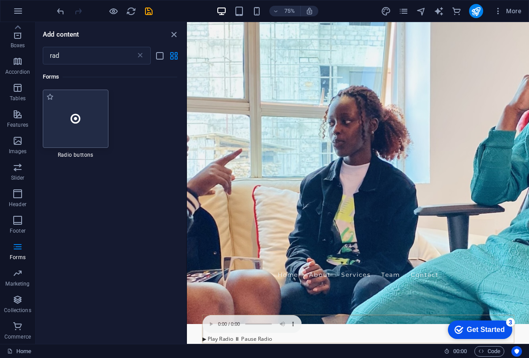
scroll to position [38, 0]
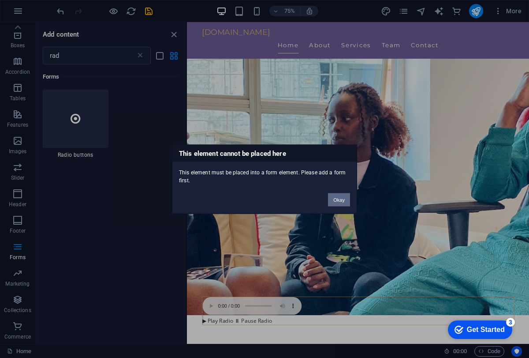
click at [340, 196] on button "Okay" at bounding box center [339, 199] width 22 height 13
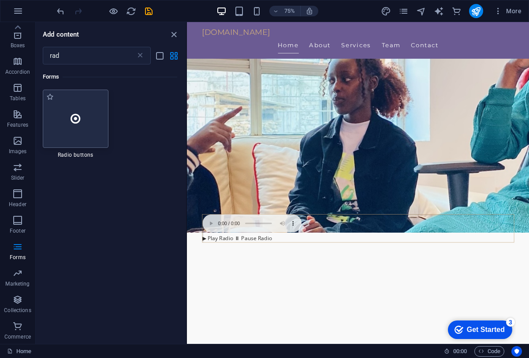
scroll to position [155, 0]
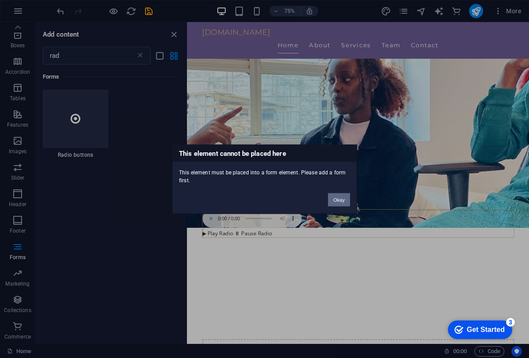
click at [346, 197] on button "Okay" at bounding box center [339, 199] width 22 height 13
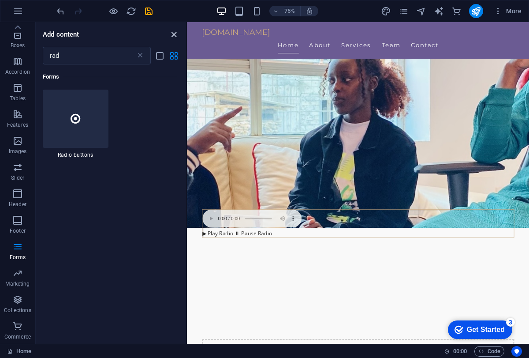
click at [174, 36] on icon "close panel" at bounding box center [174, 35] width 10 height 10
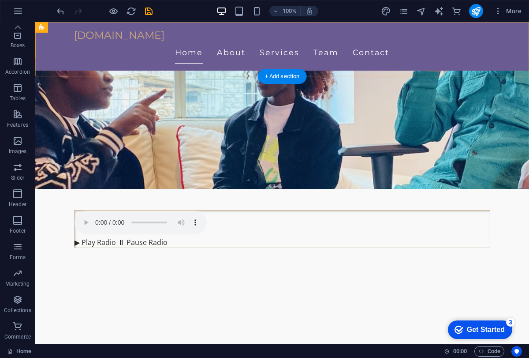
click at [174, 33] on div "captainvirusfm.com Home About Services Team Contact" at bounding box center [282, 46] width 494 height 49
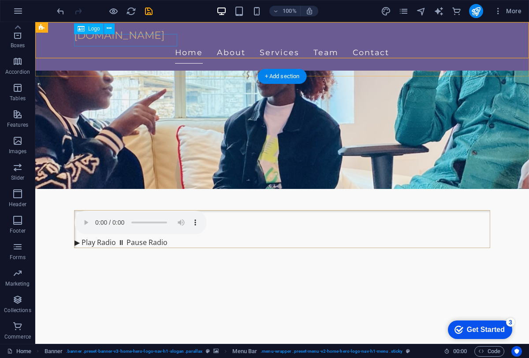
click at [167, 39] on div "[DOMAIN_NAME]" at bounding box center [282, 35] width 416 height 12
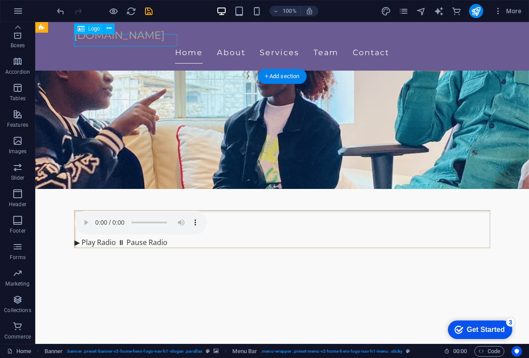
click at [167, 39] on div "[DOMAIN_NAME]" at bounding box center [282, 35] width 416 height 12
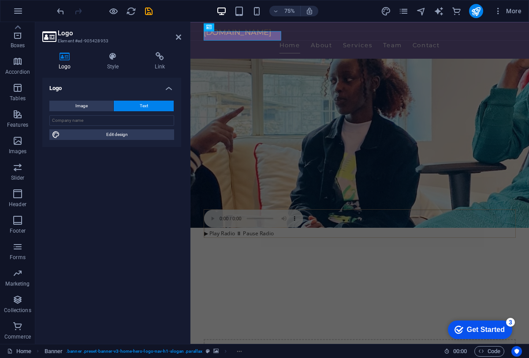
click at [253, 70] on figure at bounding box center [417, 81] width 452 height 429
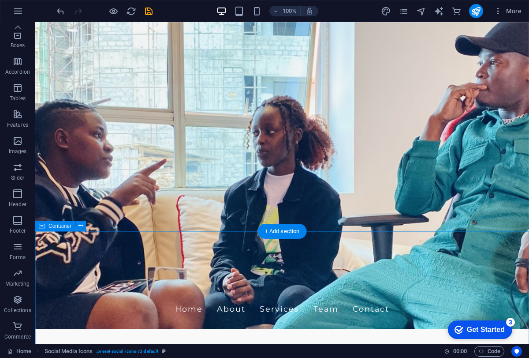
scroll to position [0, 0]
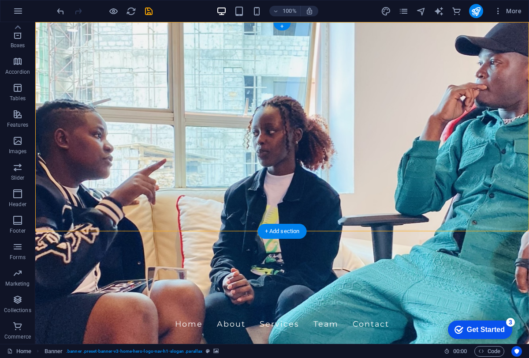
drag, startPoint x: 135, startPoint y: 101, endPoint x: 369, endPoint y: 75, distance: 235.6
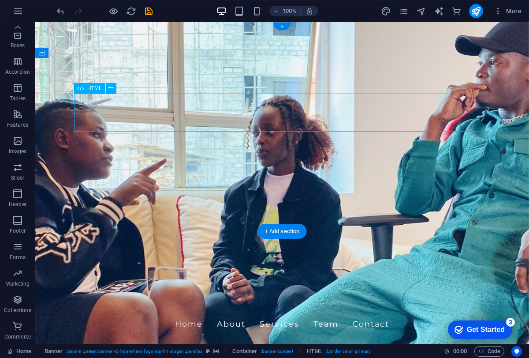
drag, startPoint x: 192, startPoint y: 116, endPoint x: 257, endPoint y: 75, distance: 77.2
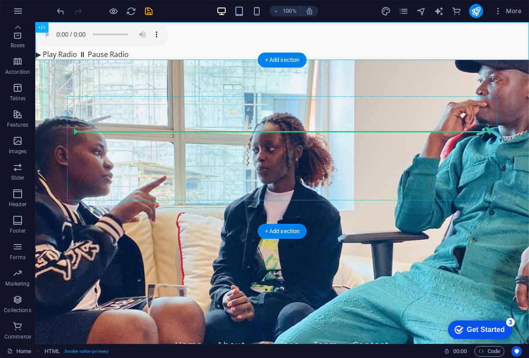
drag, startPoint x: 215, startPoint y: 35, endPoint x: 227, endPoint y: 153, distance: 118.8
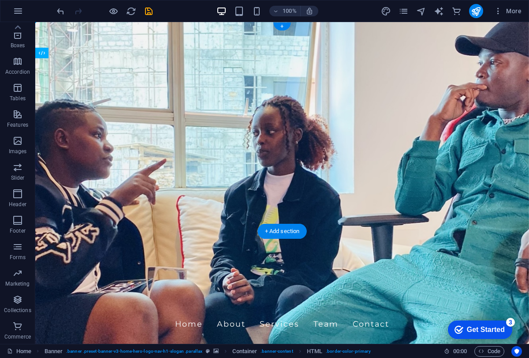
drag, startPoint x: 164, startPoint y: 128, endPoint x: 378, endPoint y: 139, distance: 215.1
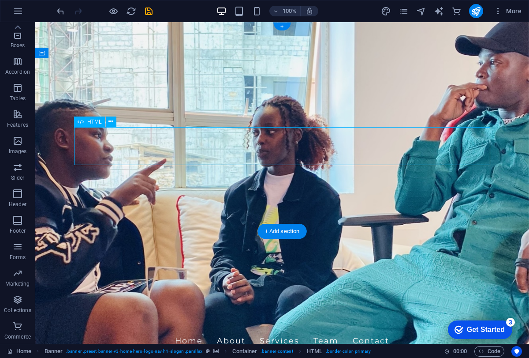
drag, startPoint x: 490, startPoint y: 159, endPoint x: 374, endPoint y: 135, distance: 118.7
drag, startPoint x: 94, startPoint y: 145, endPoint x: 336, endPoint y: 148, distance: 242.6
click at [112, 121] on icon at bounding box center [110, 121] width 5 height 9
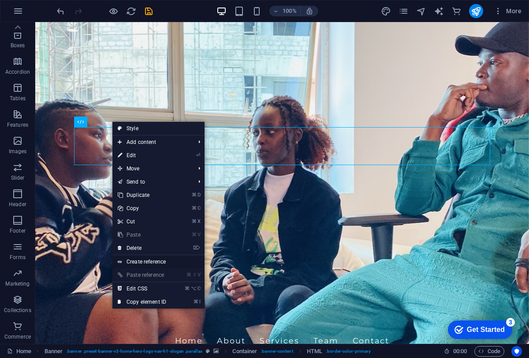
click at [154, 261] on link "Create reference" at bounding box center [158, 261] width 92 height 13
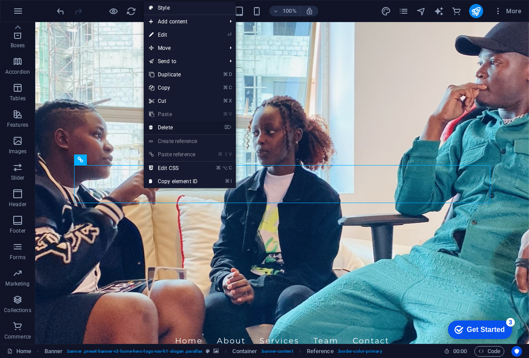
click at [163, 125] on link "⌦ Delete" at bounding box center [173, 127] width 59 height 13
